Goal: Find specific page/section: Find specific page/section

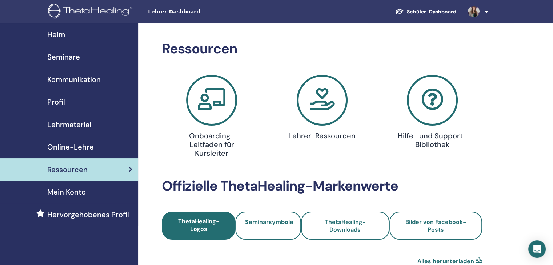
click at [487, 13] on link at bounding box center [477, 11] width 30 height 23
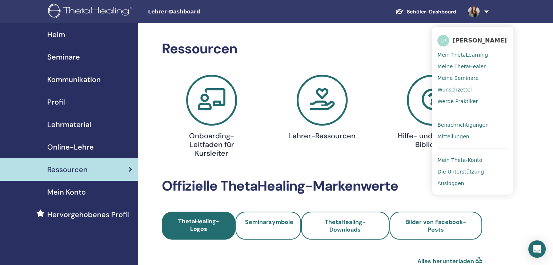
click at [461, 126] on span "Benachrichtigungen" at bounding box center [462, 125] width 51 height 7
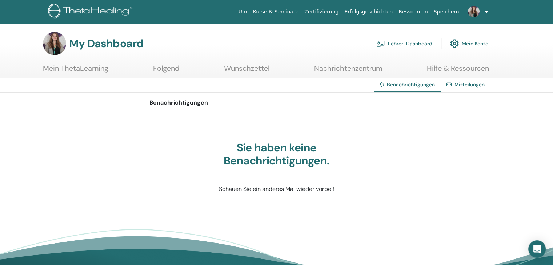
click at [408, 43] on link "Lehrer-Dashboard" at bounding box center [404, 44] width 56 height 16
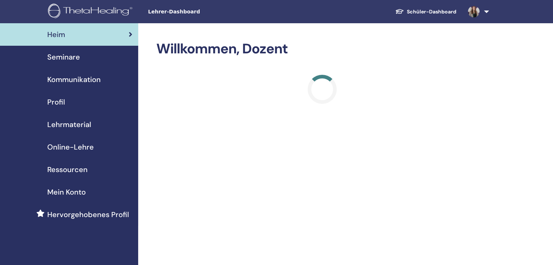
click at [68, 54] on span "Seminare" at bounding box center [63, 57] width 33 height 11
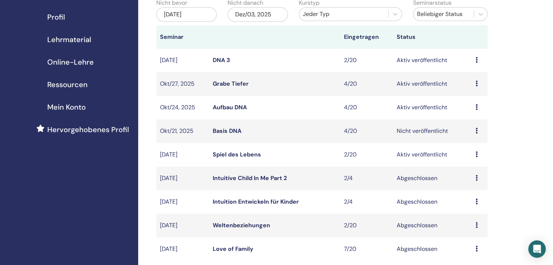
scroll to position [73, 0]
